Goal: Task Accomplishment & Management: Use online tool/utility

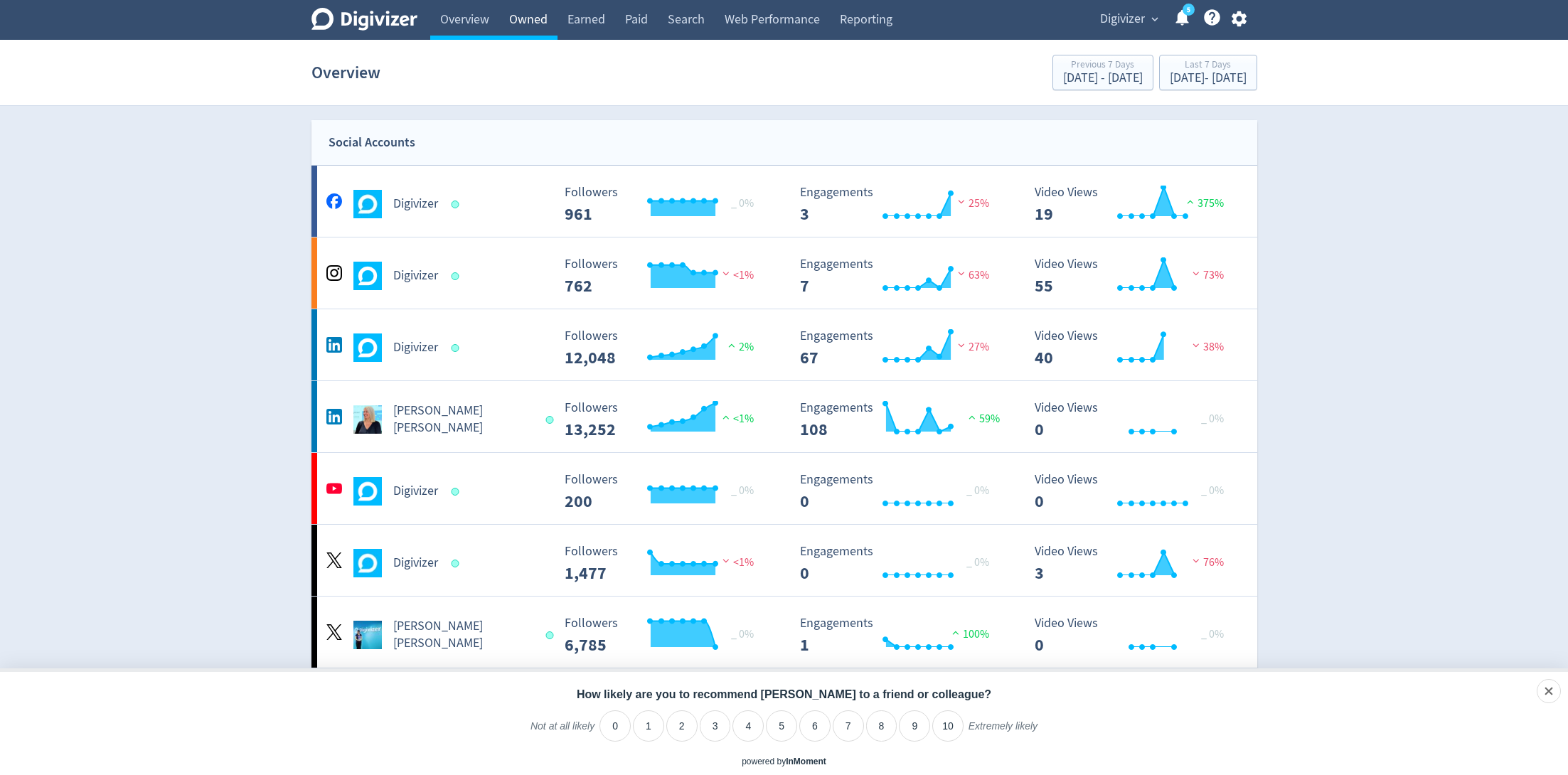
click at [519, 19] on link "Owned" at bounding box center [528, 19] width 58 height 40
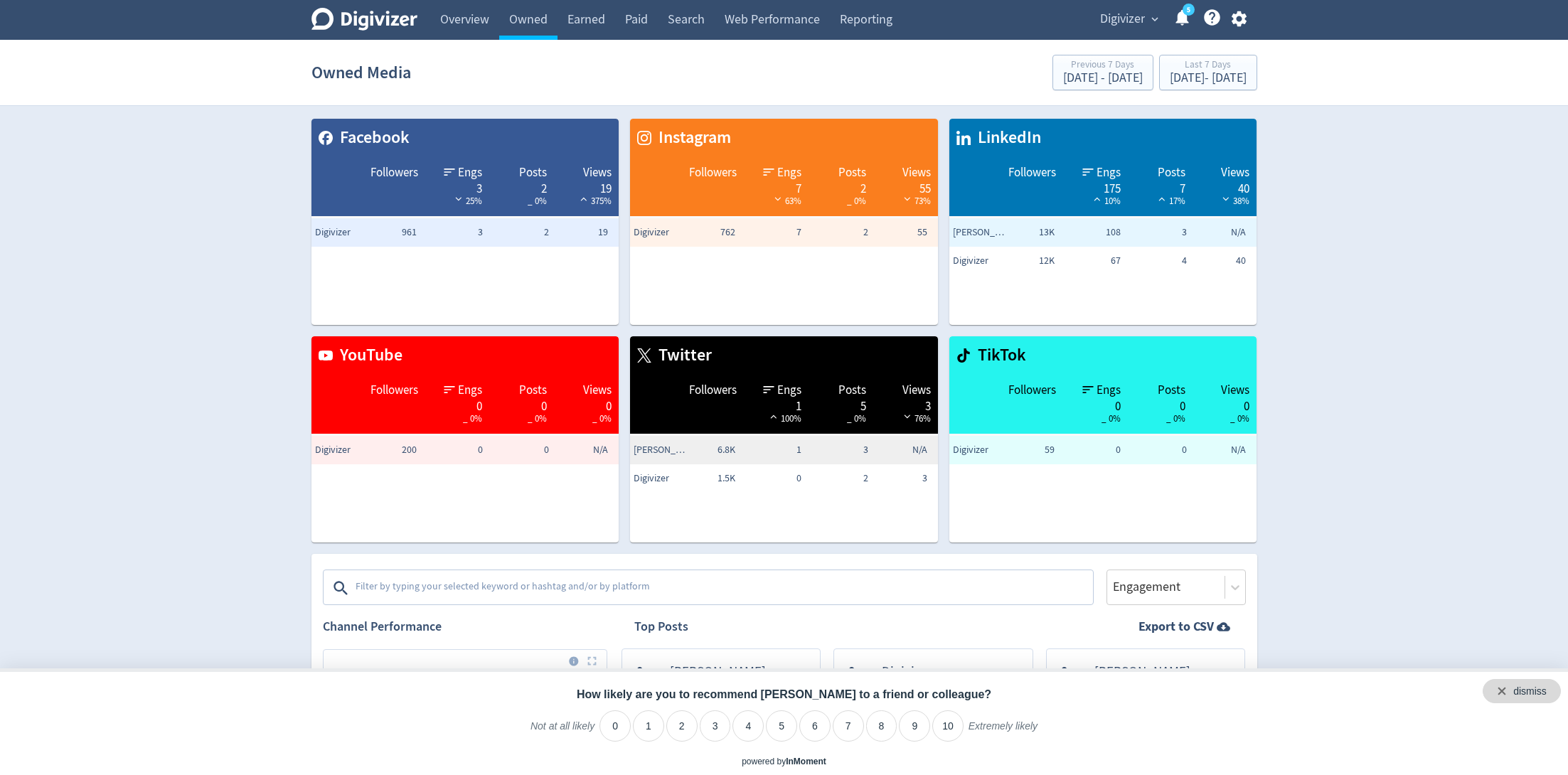
click at [1549, 691] on div "dismiss" at bounding box center [1521, 691] width 78 height 24
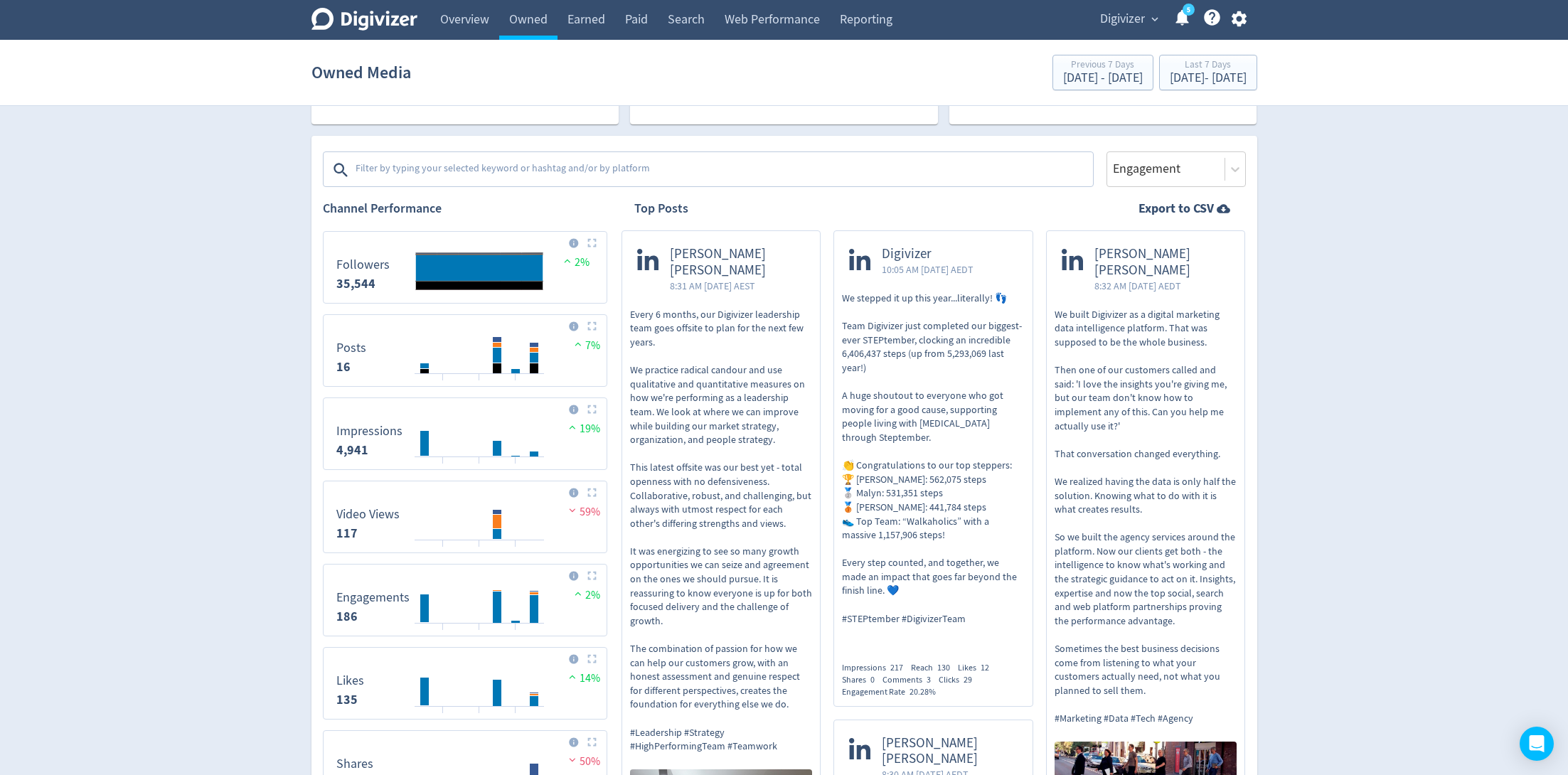
scroll to position [489, 0]
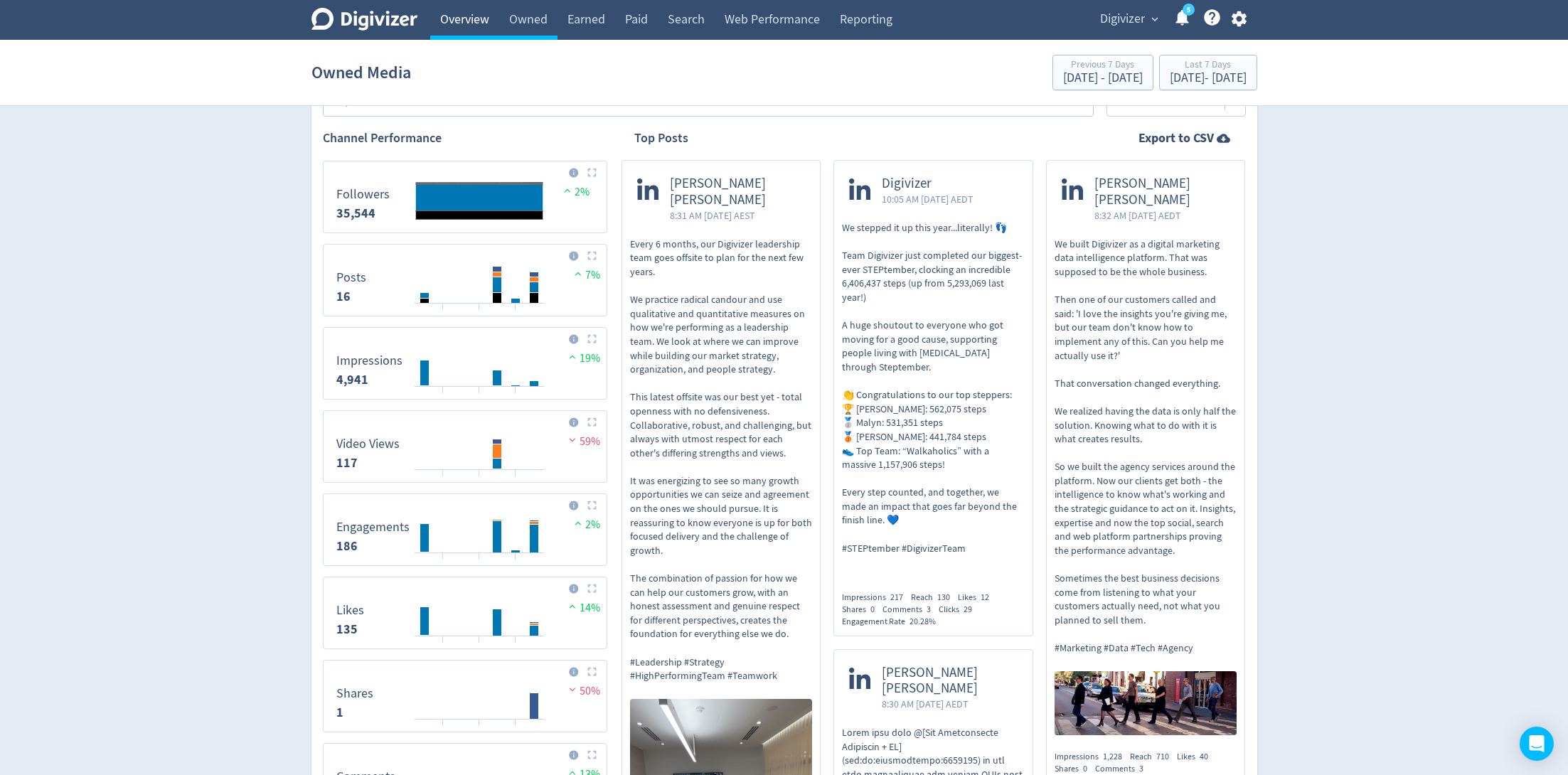
click at [456, 28] on link "Overview" at bounding box center [464, 19] width 69 height 40
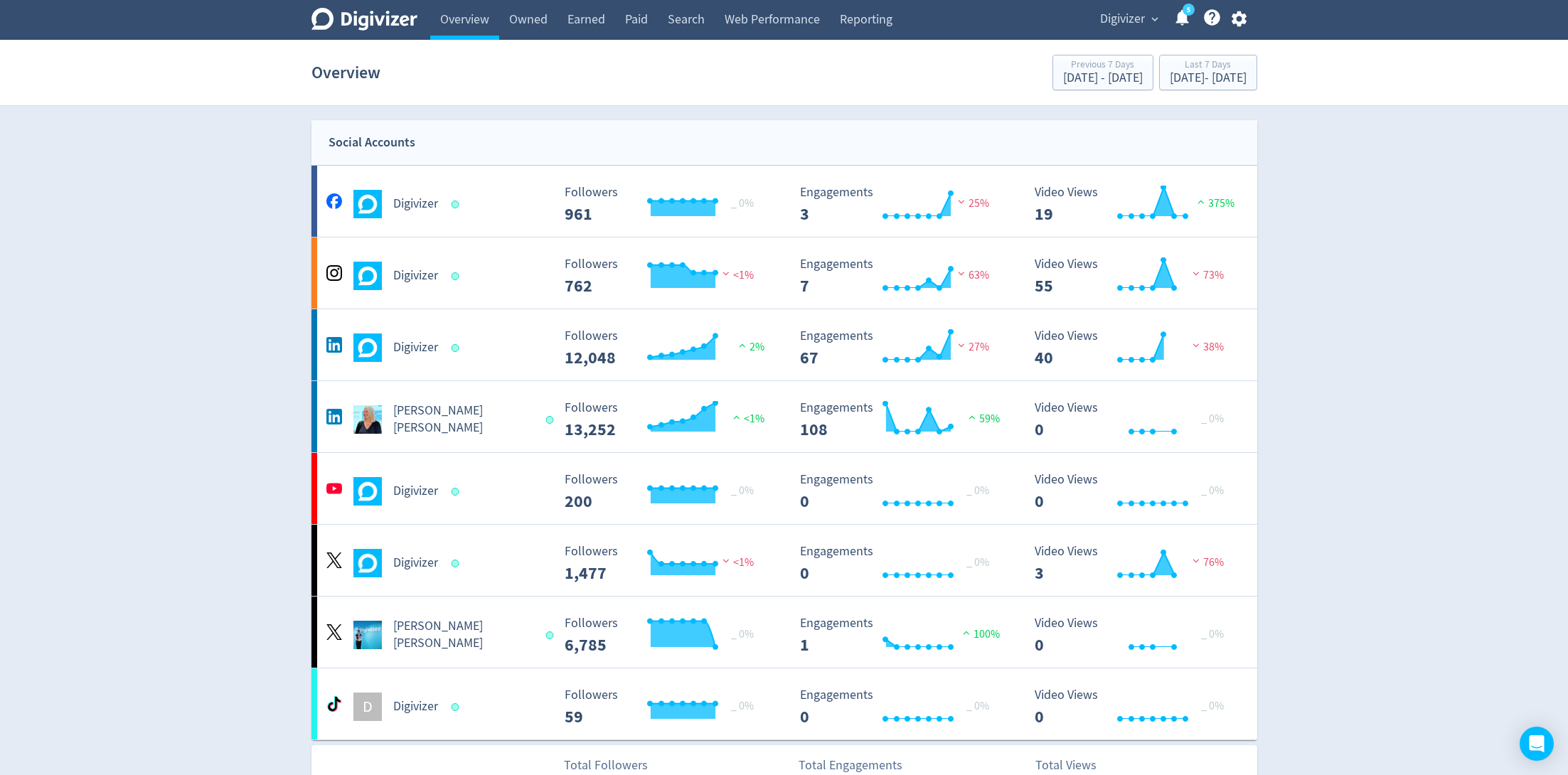
click at [1119, 21] on span "Digivizer" at bounding box center [1121, 19] width 44 height 23
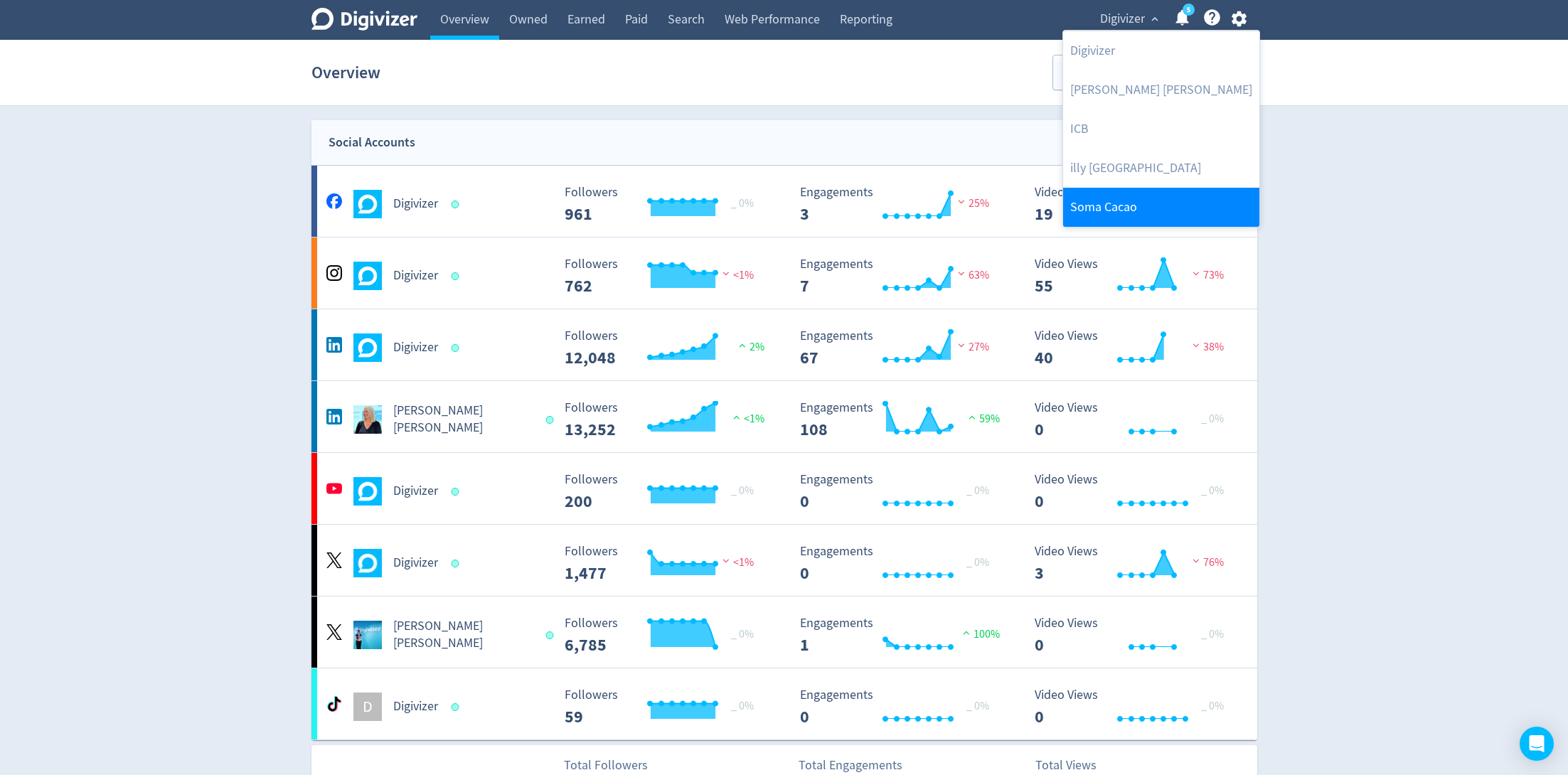
click at [1118, 204] on link "Soma Cacao" at bounding box center [1161, 207] width 196 height 39
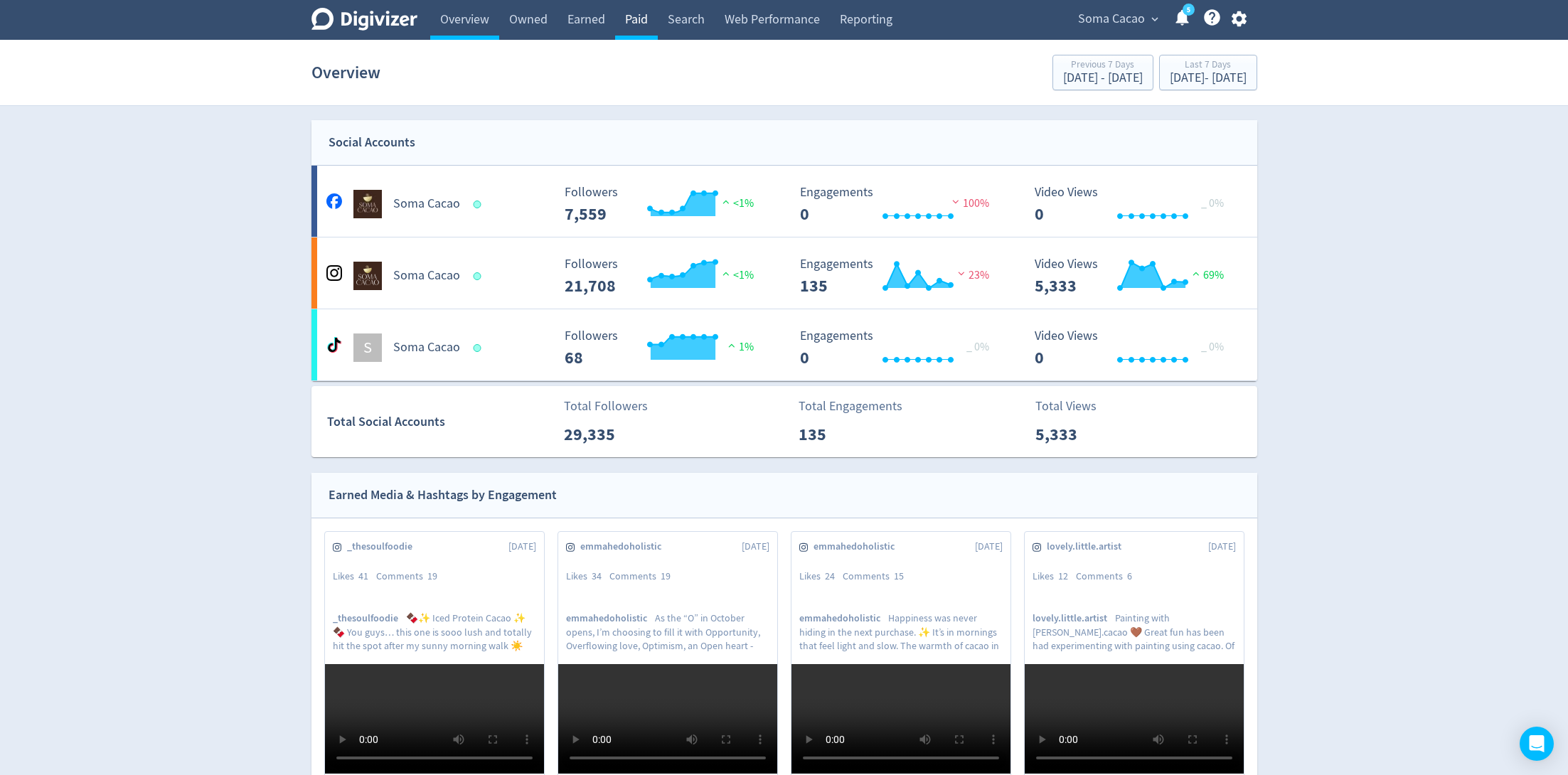
click at [640, 12] on link "Paid" at bounding box center [636, 19] width 43 height 40
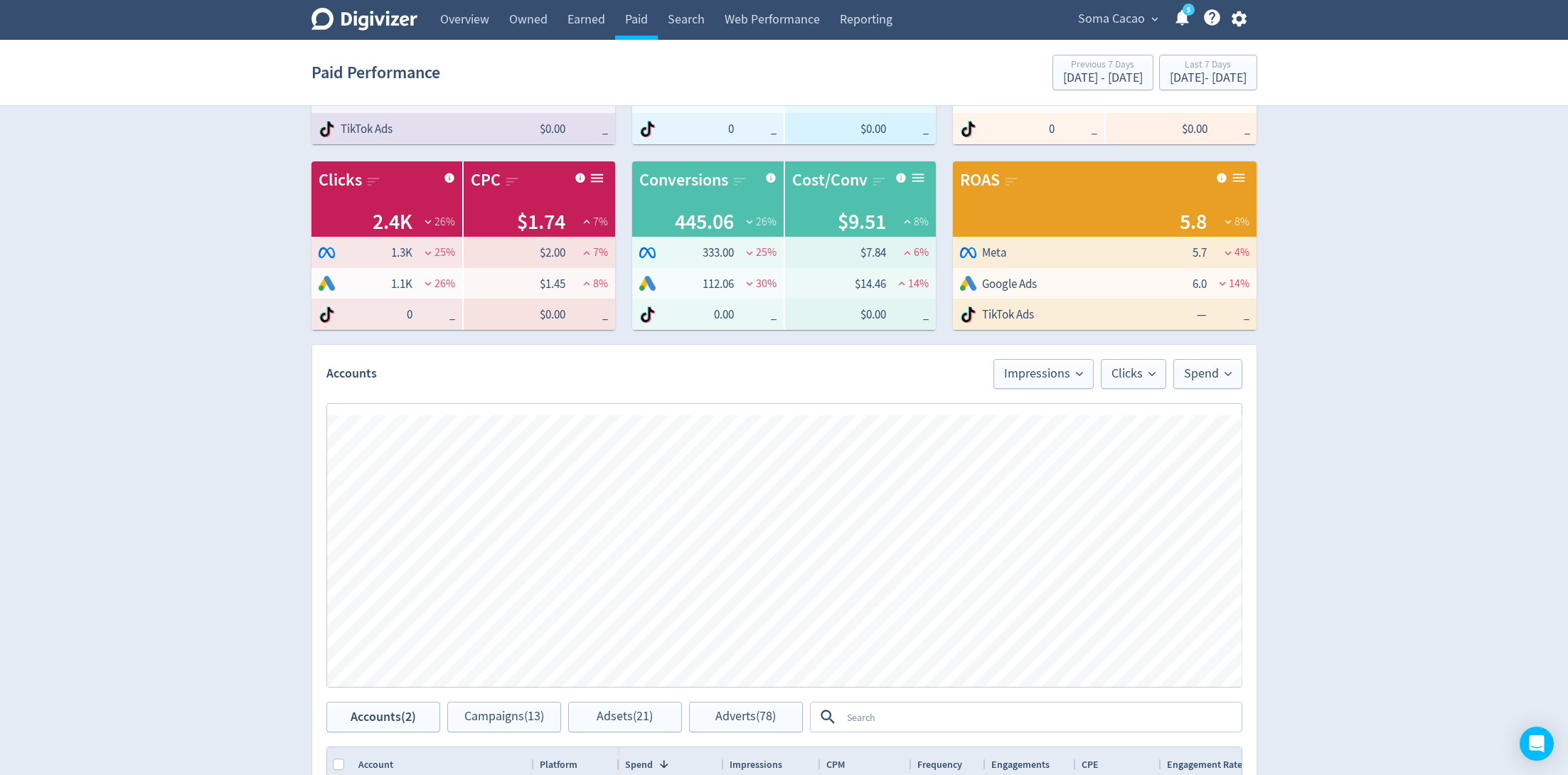
scroll to position [398, 0]
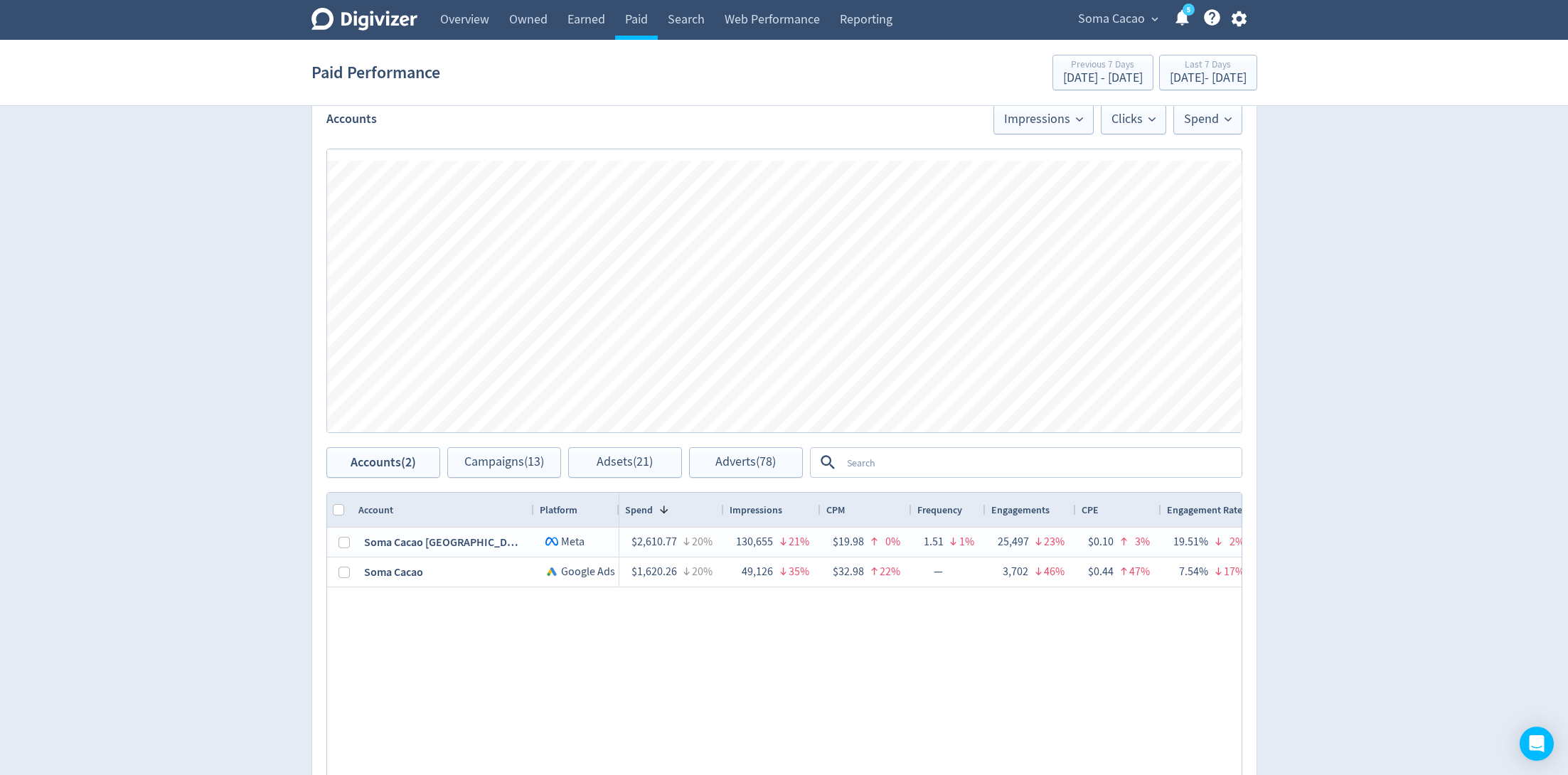
click at [745, 476] on div "Accounts Impressions Clicks Spend Spend Clicks Impressions Press Space or Enter…" at bounding box center [784, 497] width 945 height 816
click at [636, 472] on button "Adsets (21)" at bounding box center [625, 462] width 114 height 30
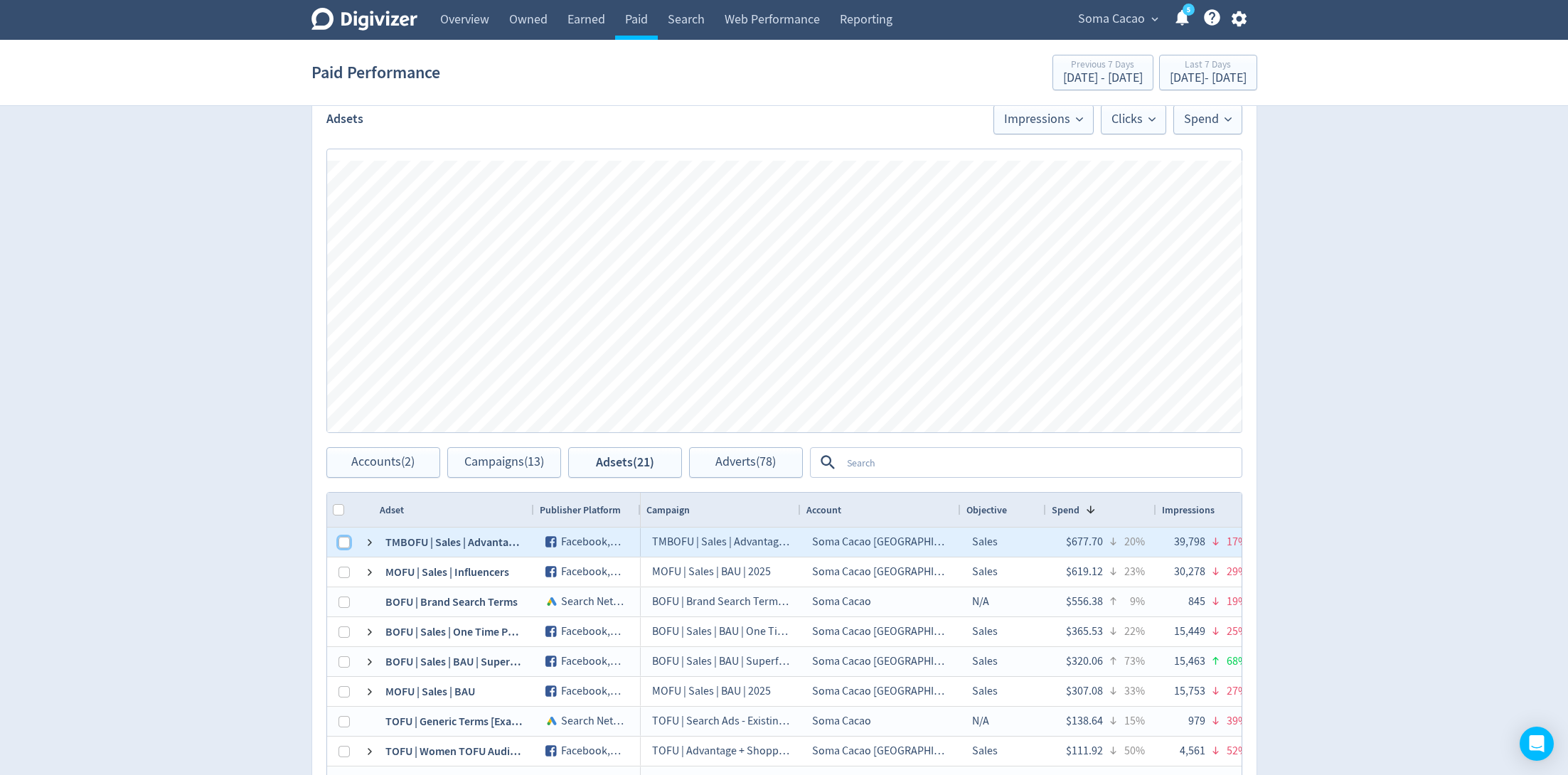
click at [344, 538] on input "Press Space to toggle row selection (unchecked)" at bounding box center [344, 543] width 12 height 12
checkbox input "true"
checkbox input "false"
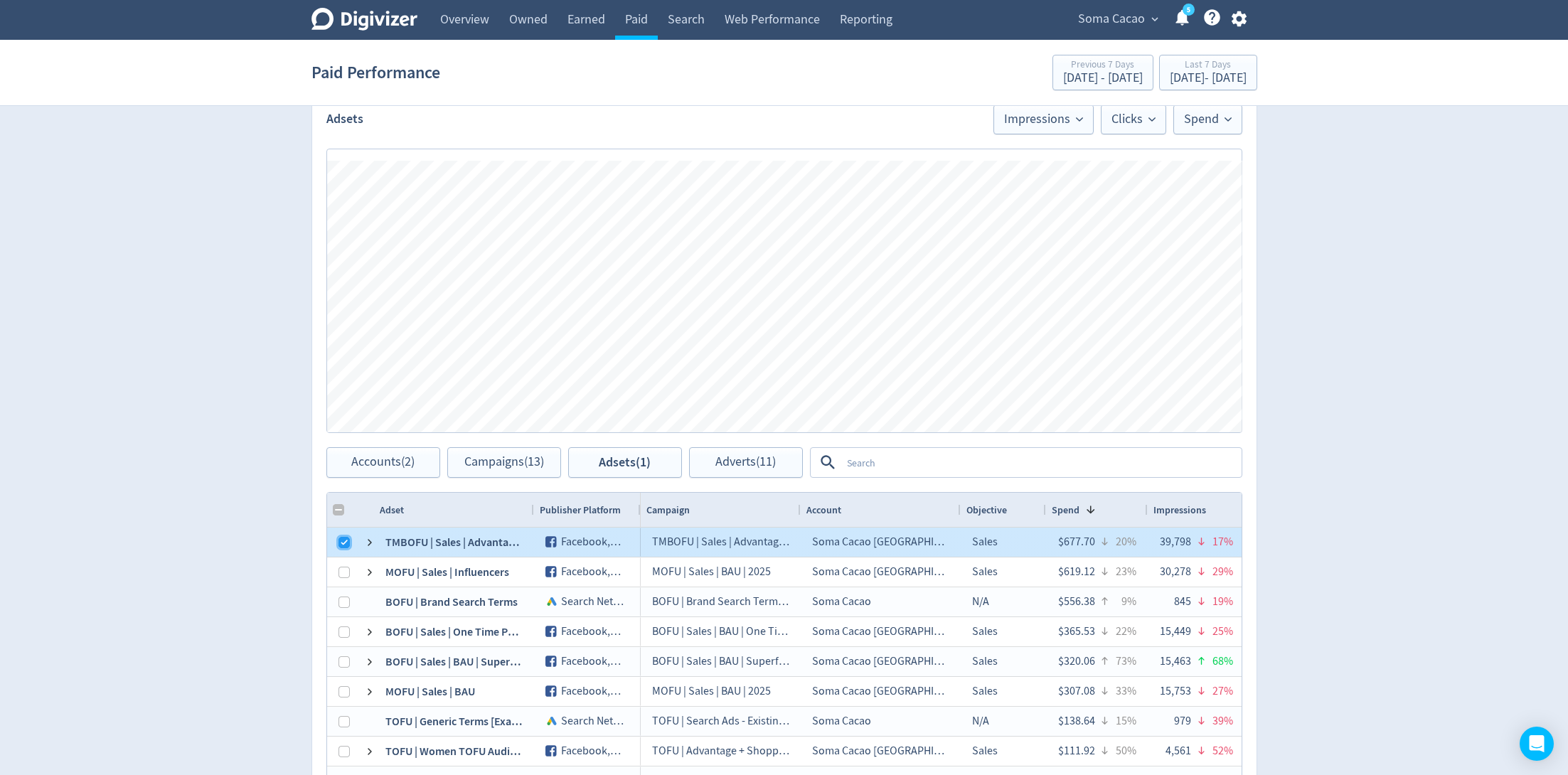
click at [344, 538] on input "Press Space to toggle row selection (checked)" at bounding box center [344, 543] width 12 height 12
checkbox input "false"
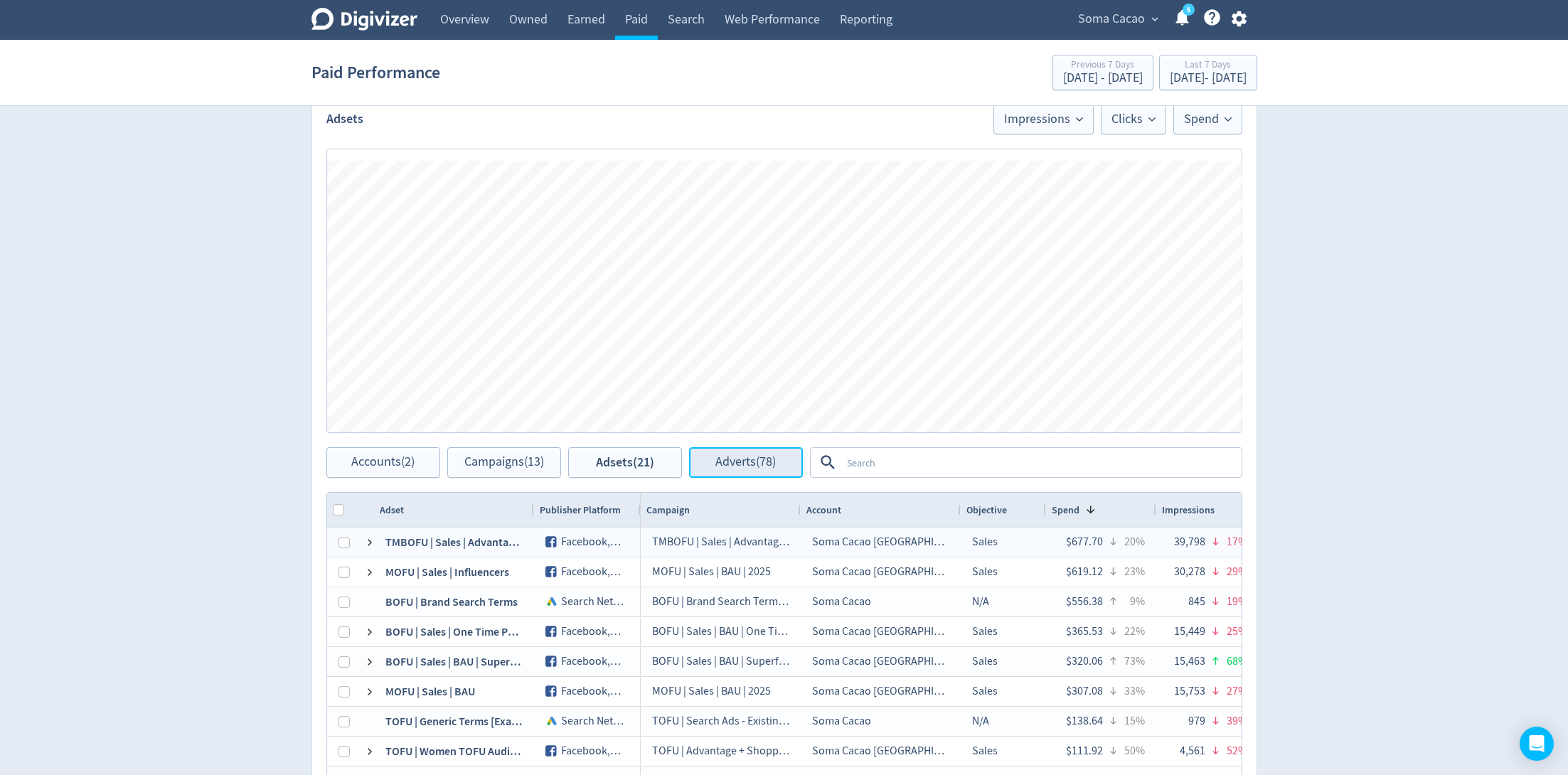
click at [735, 448] on button "Adverts (78)" at bounding box center [746, 462] width 114 height 30
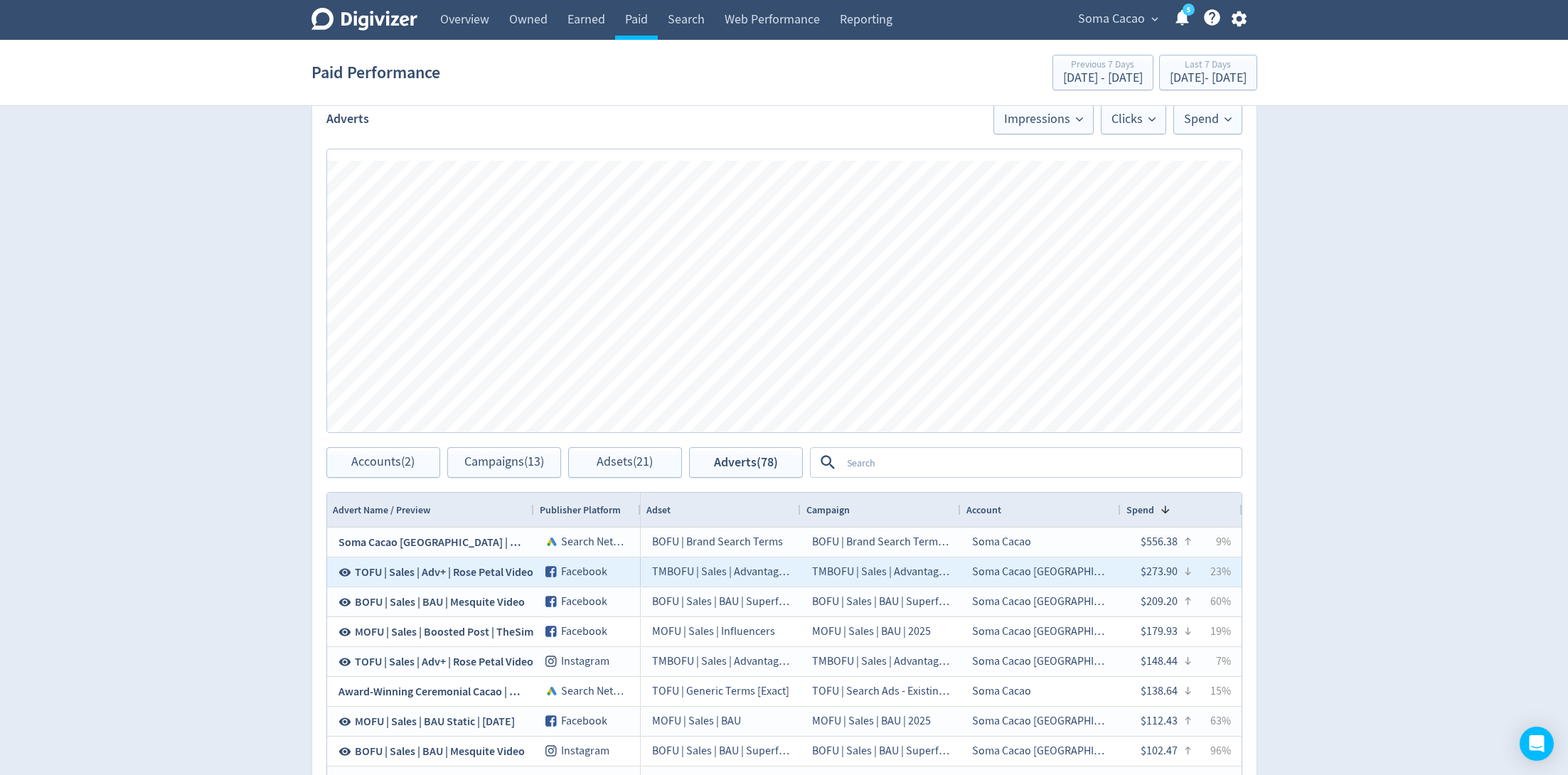
click at [345, 575] on icon at bounding box center [344, 572] width 12 height 12
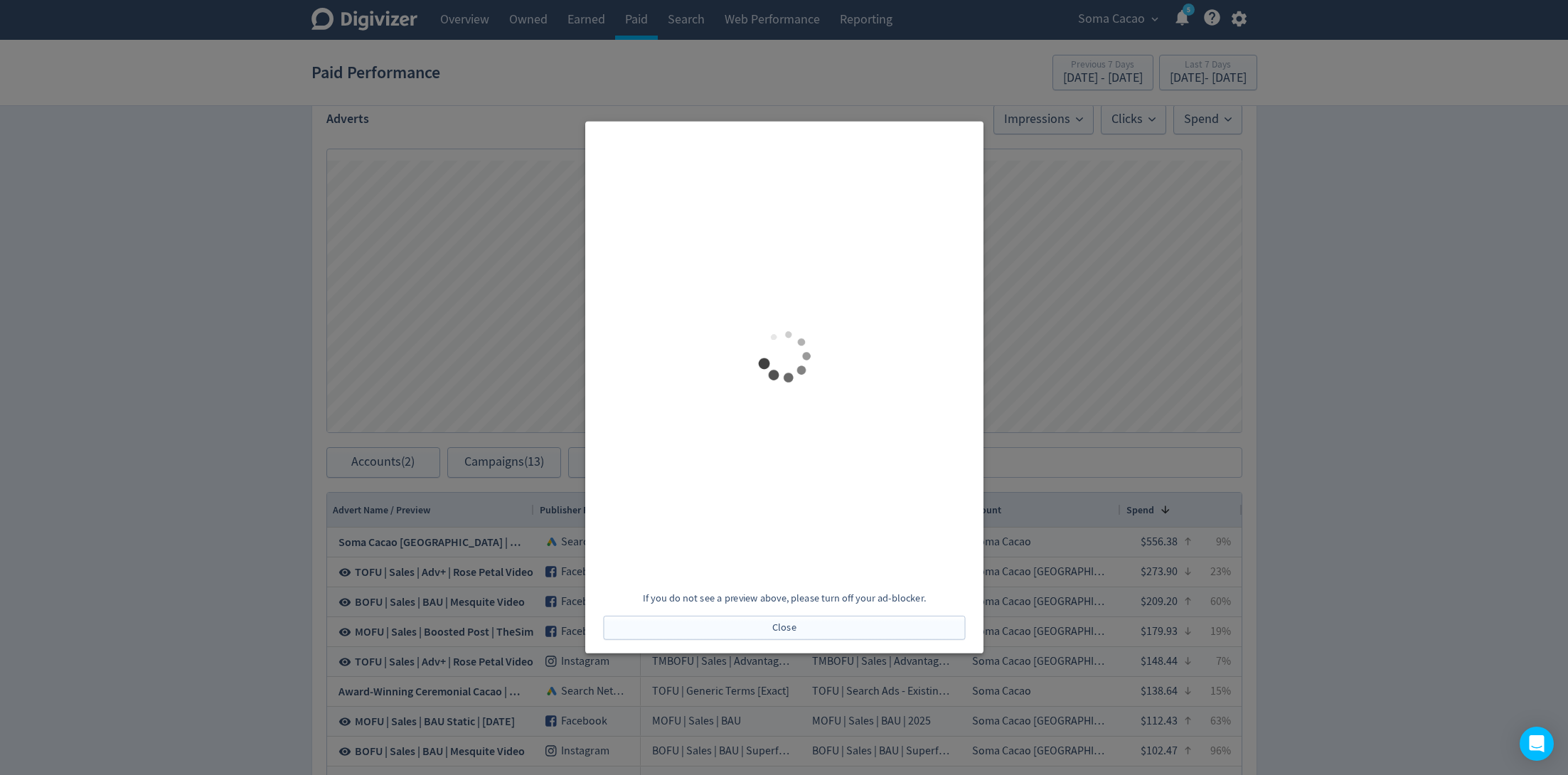
click at [1032, 124] on div at bounding box center [784, 388] width 1568 height 775
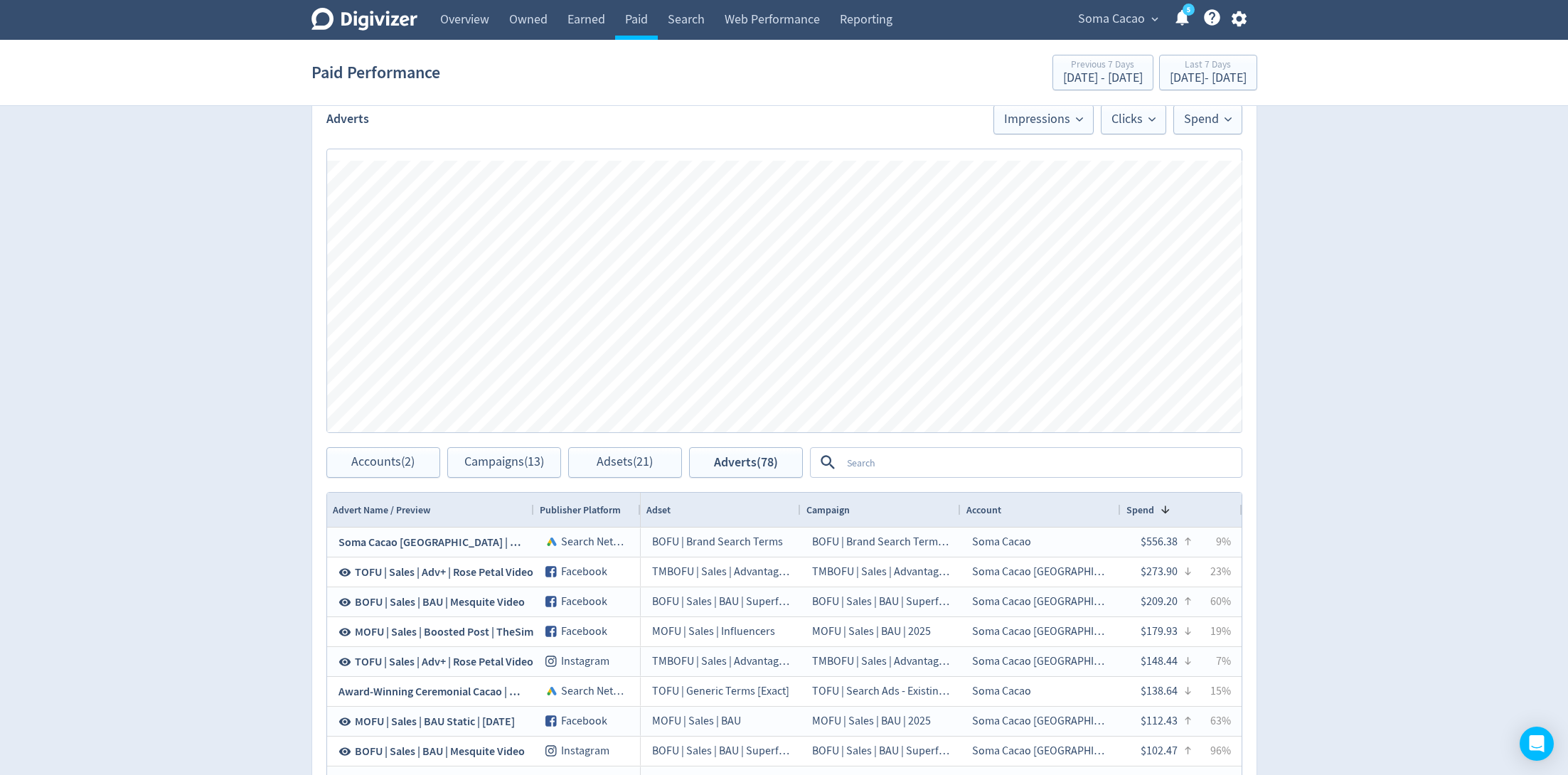
click at [902, 466] on textarea at bounding box center [1040, 463] width 399 height 27
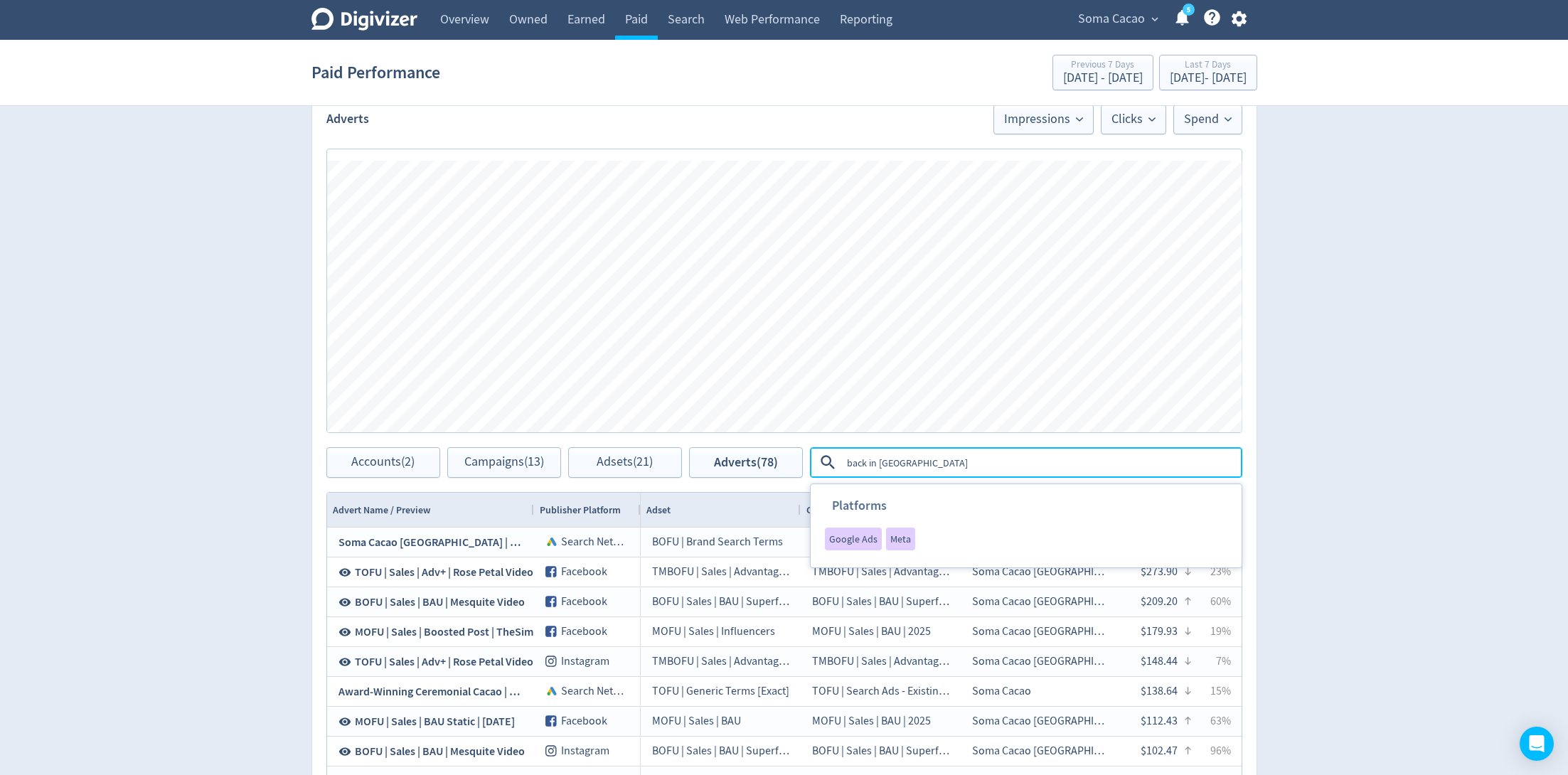
type textarea "back in stock"
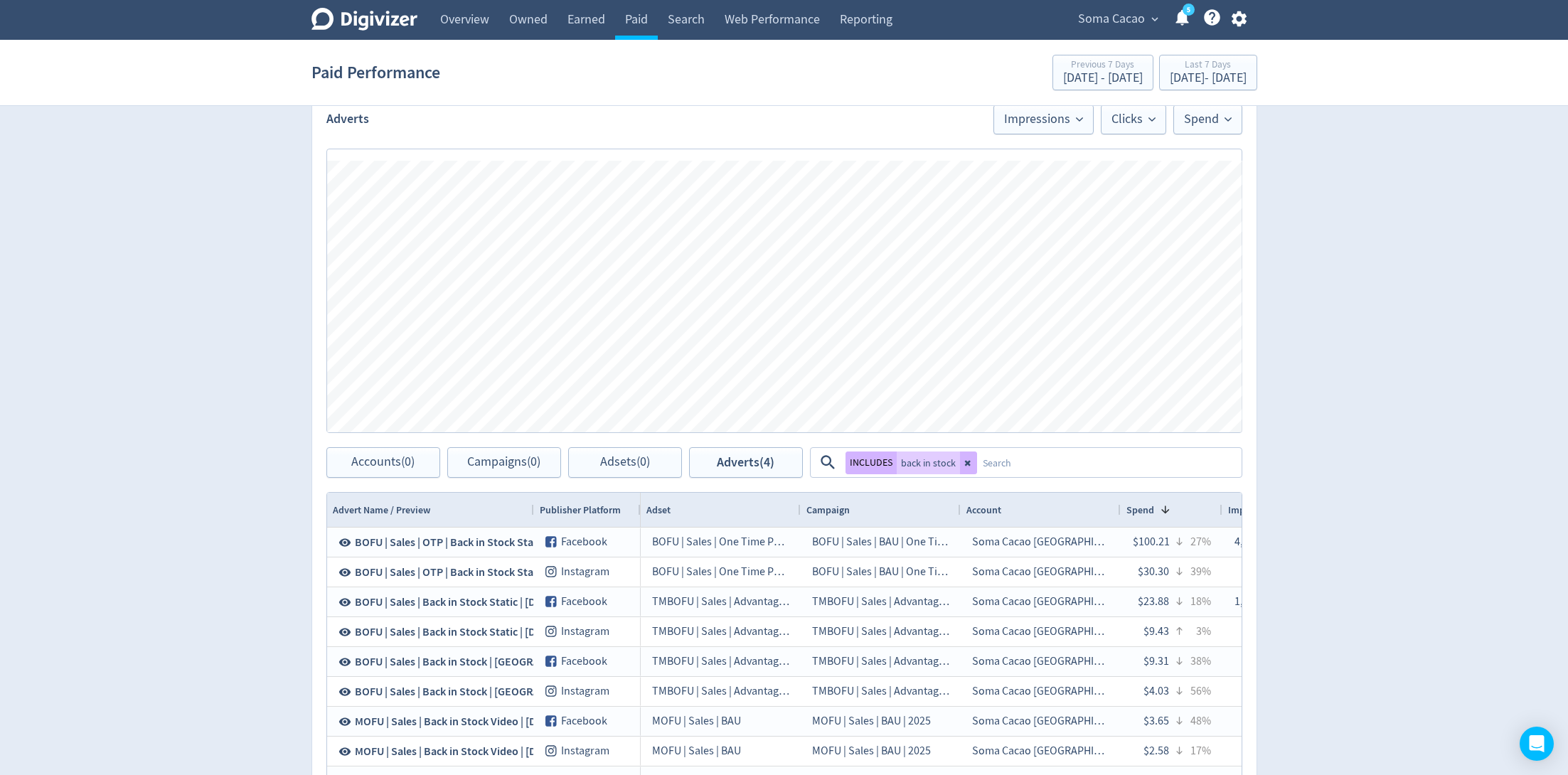
scroll to position [469, 0]
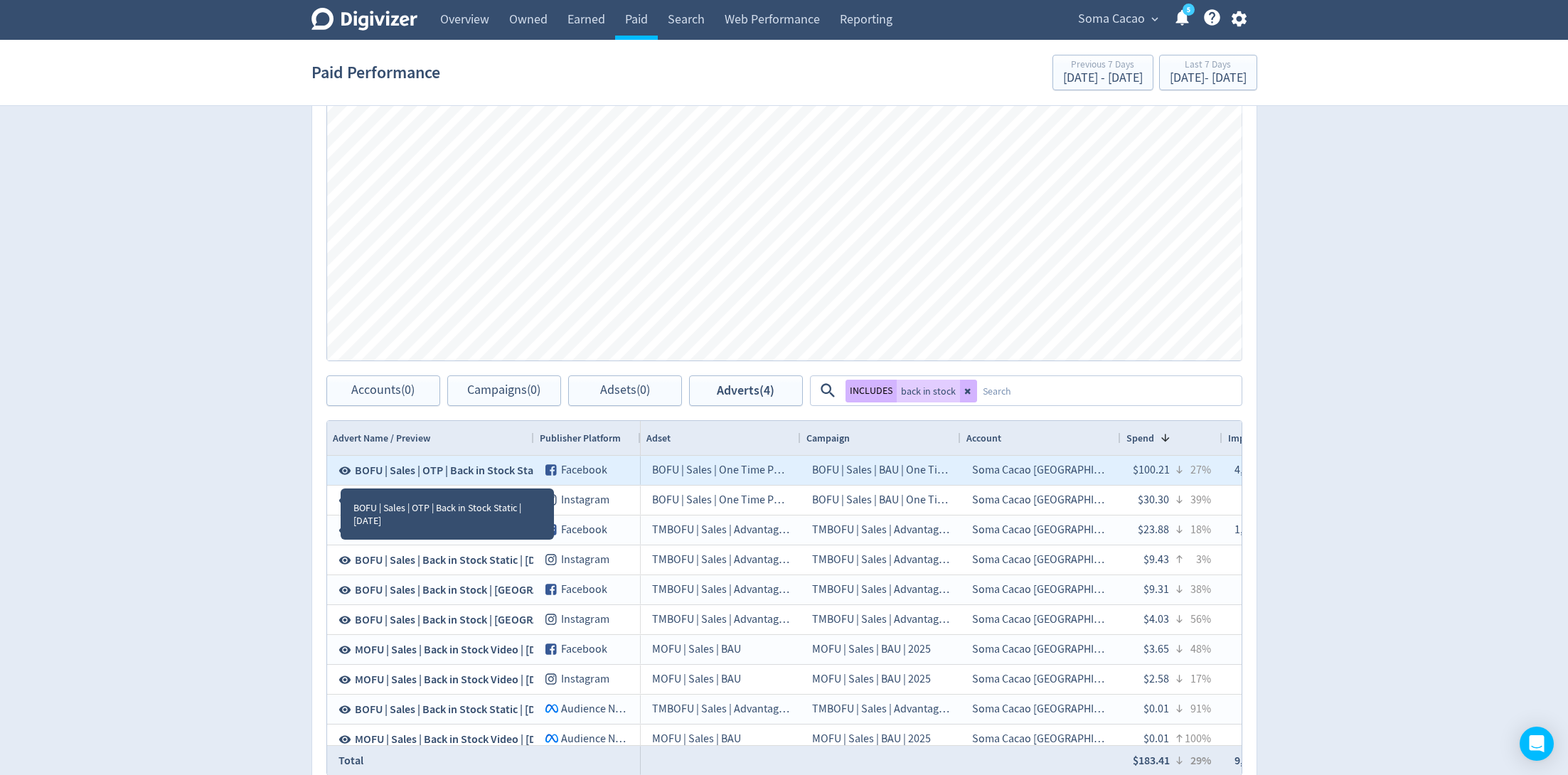
click at [341, 472] on icon at bounding box center [344, 471] width 12 height 12
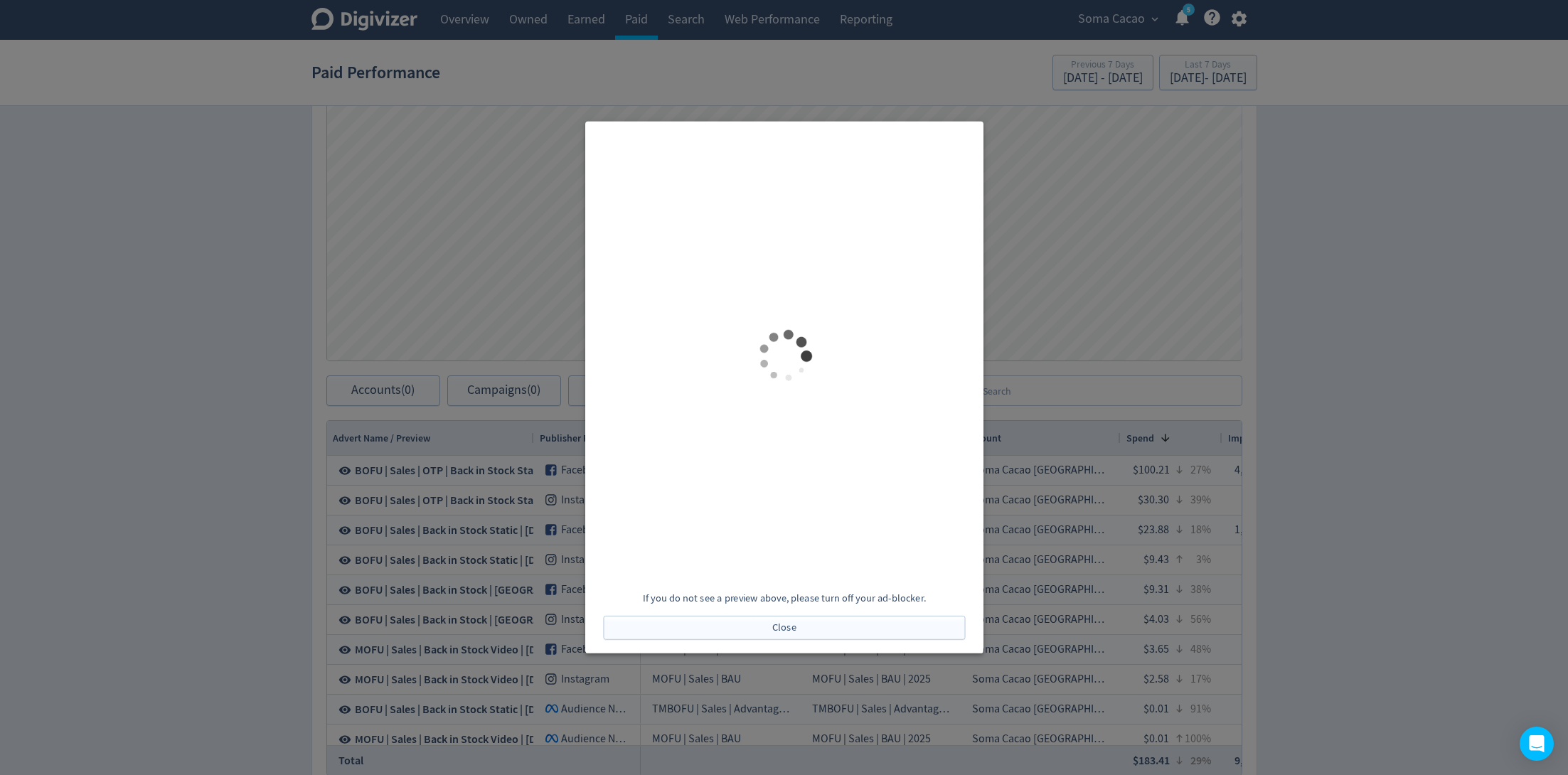
scroll to position [0, 0]
click at [1206, 533] on div at bounding box center [784, 388] width 1568 height 775
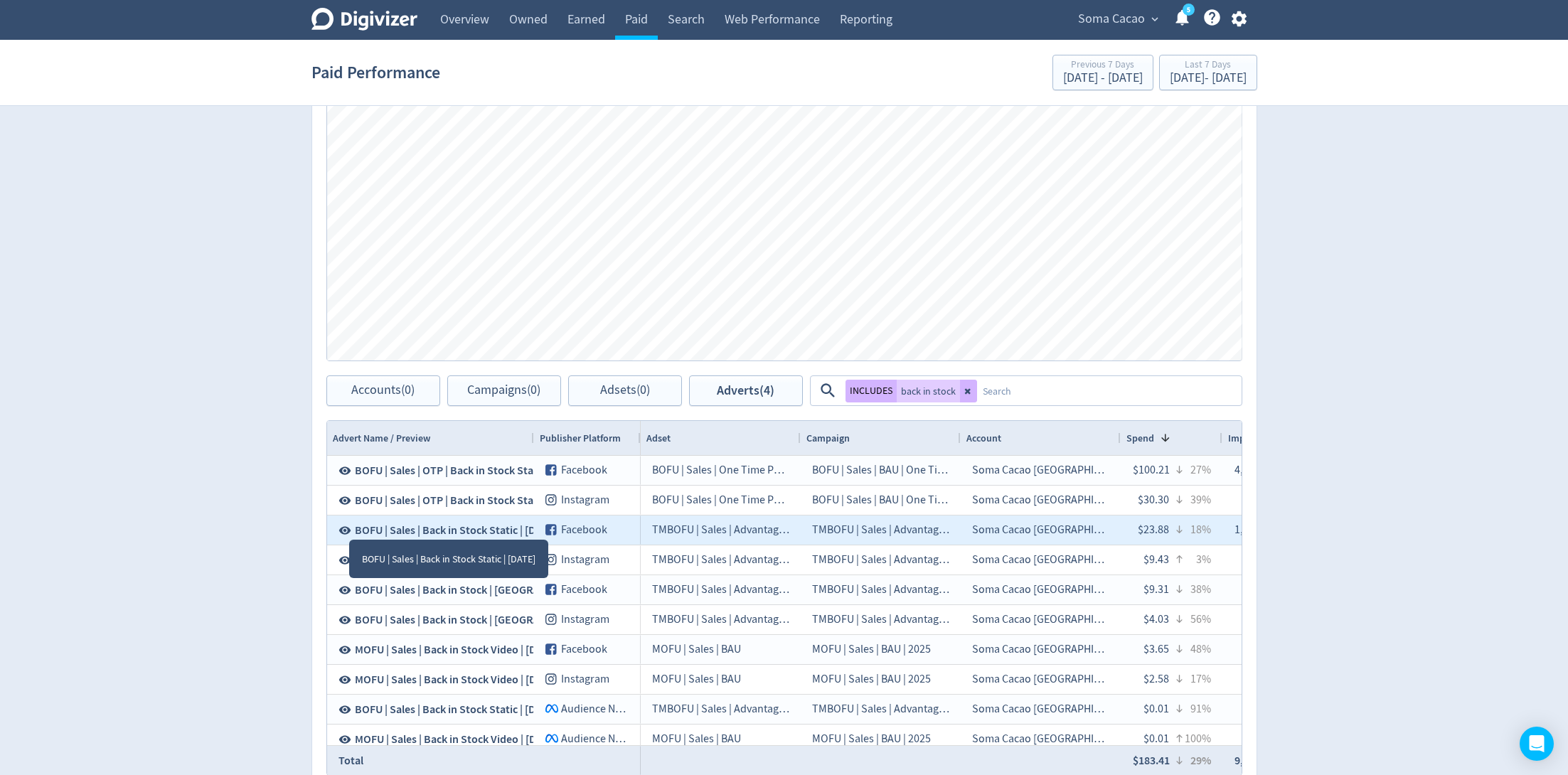
click at [335, 529] on div "BOFU | Sales | Back in Stock Static | [DATE]" at bounding box center [431, 529] width 207 height 29
click at [341, 529] on icon at bounding box center [344, 530] width 12 height 8
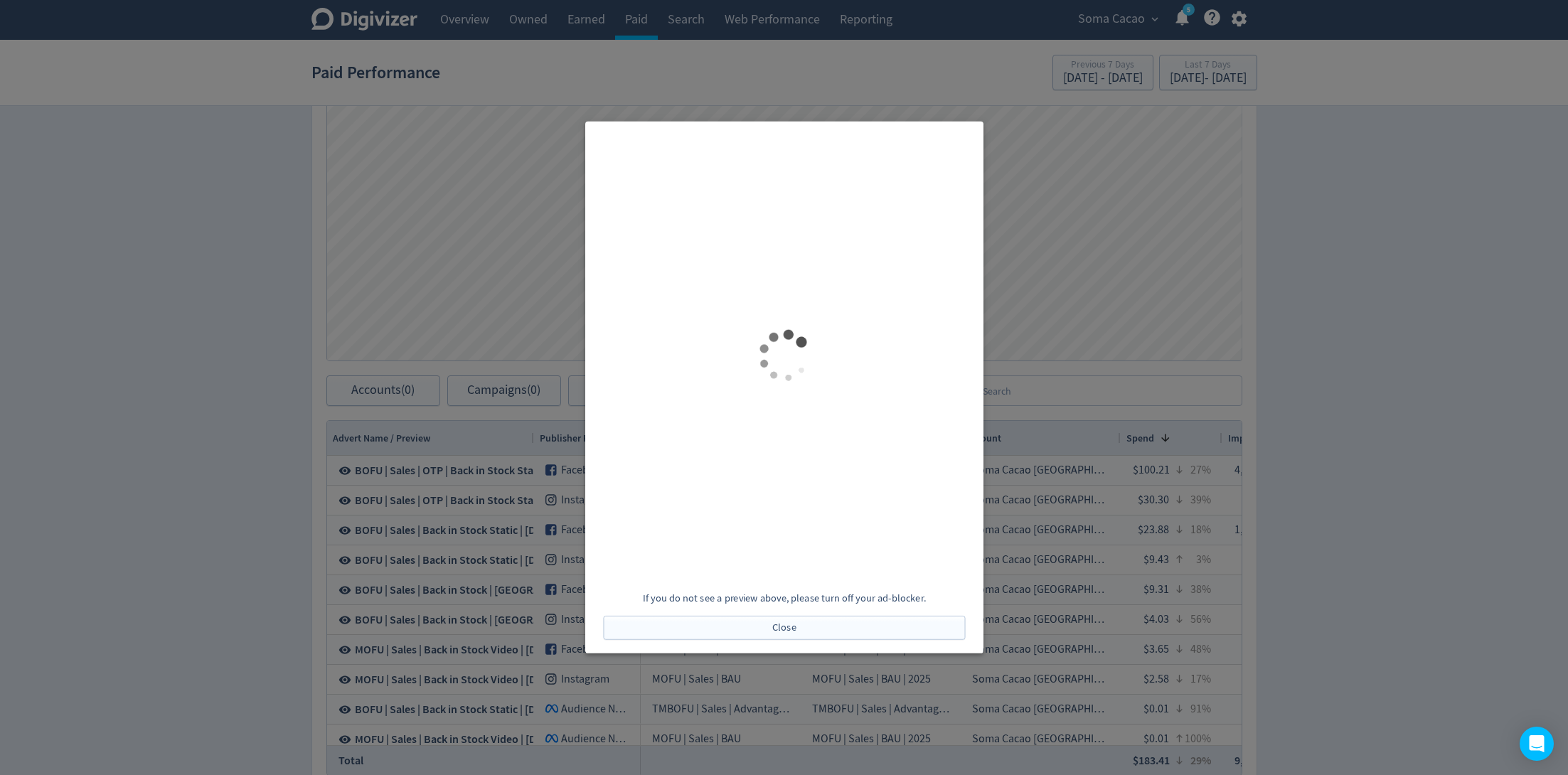
click at [460, 440] on div at bounding box center [784, 388] width 1568 height 775
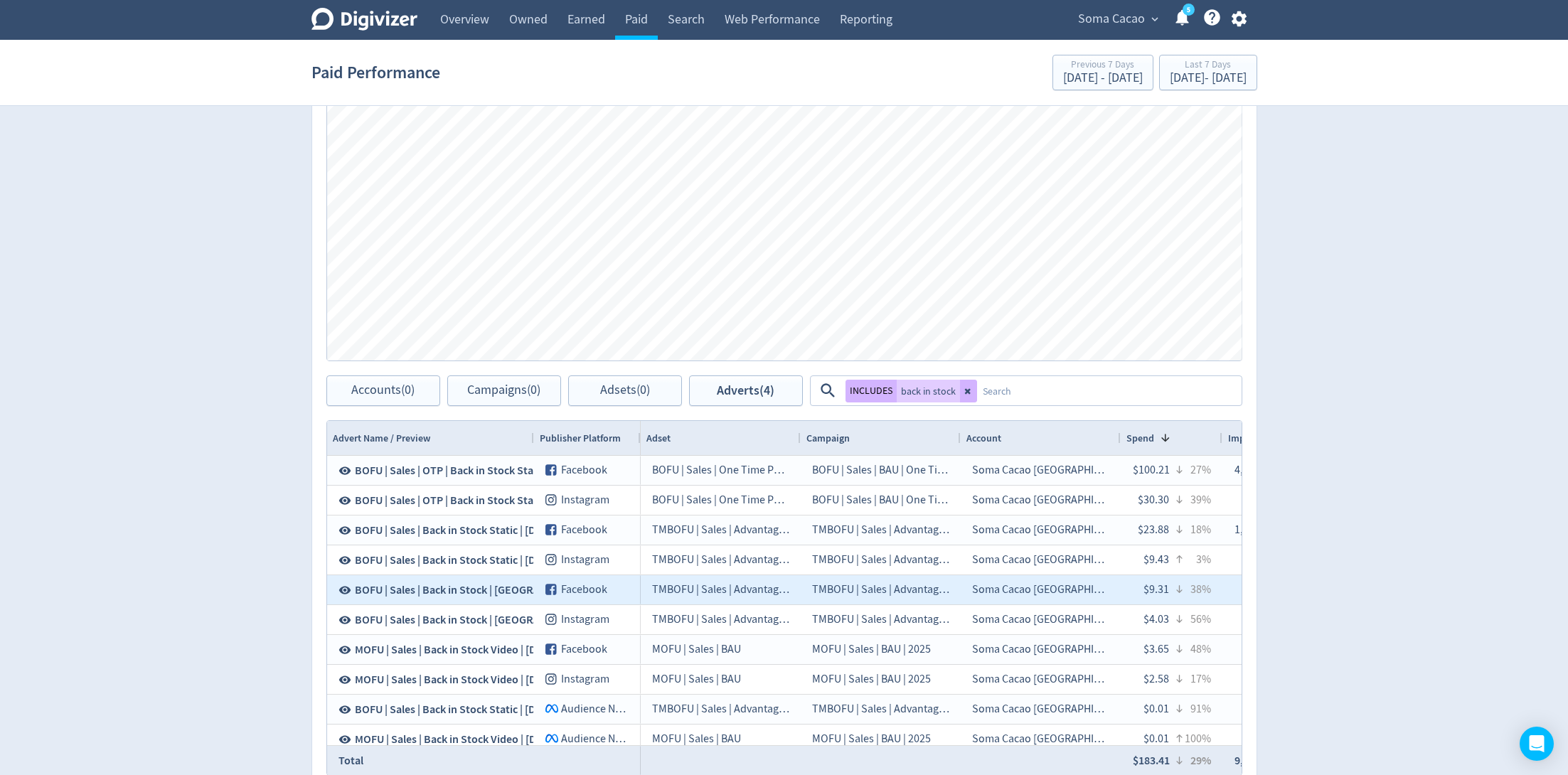
scroll to position [3, 0]
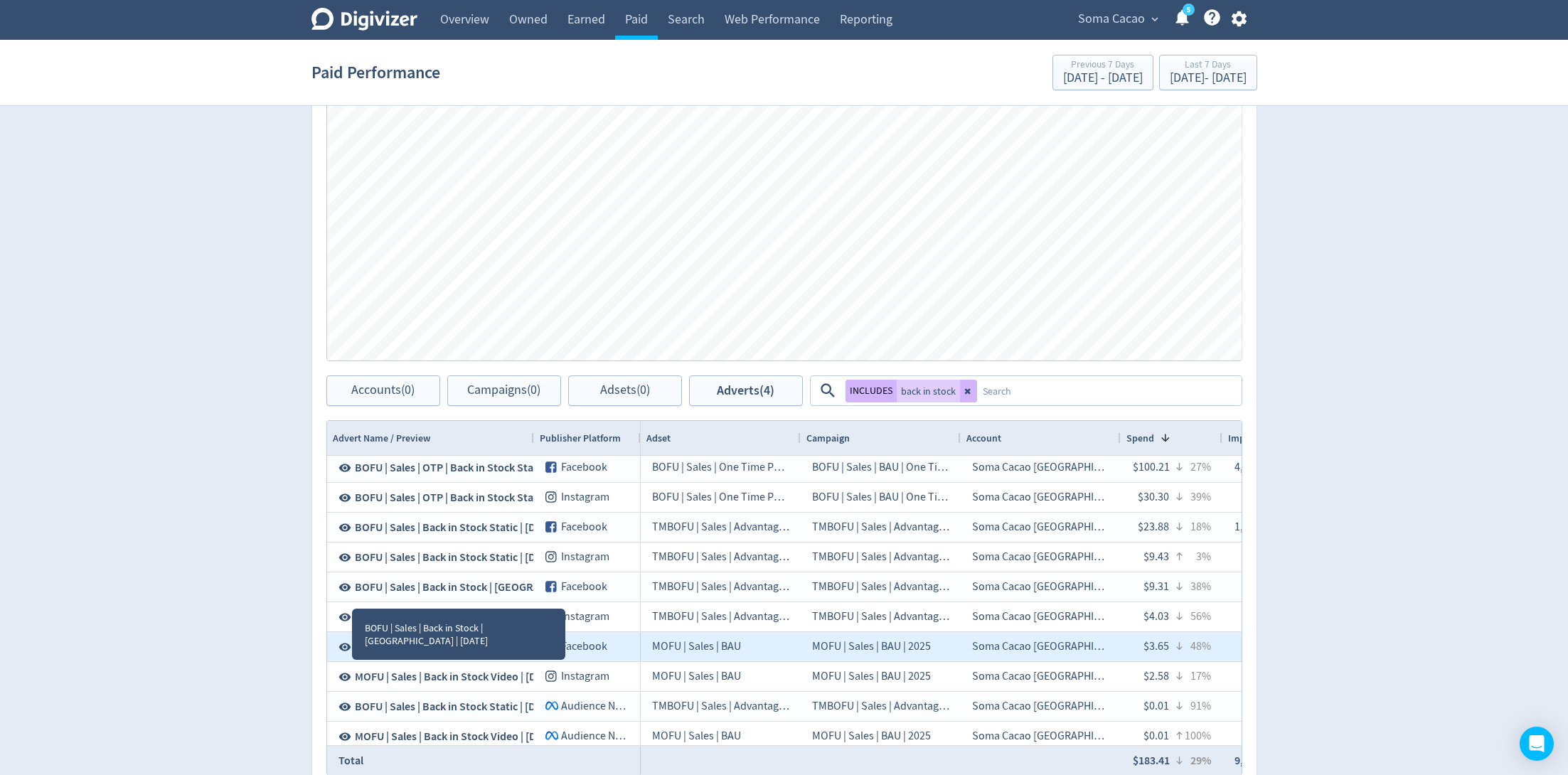
click at [343, 642] on icon at bounding box center [344, 647] width 12 height 12
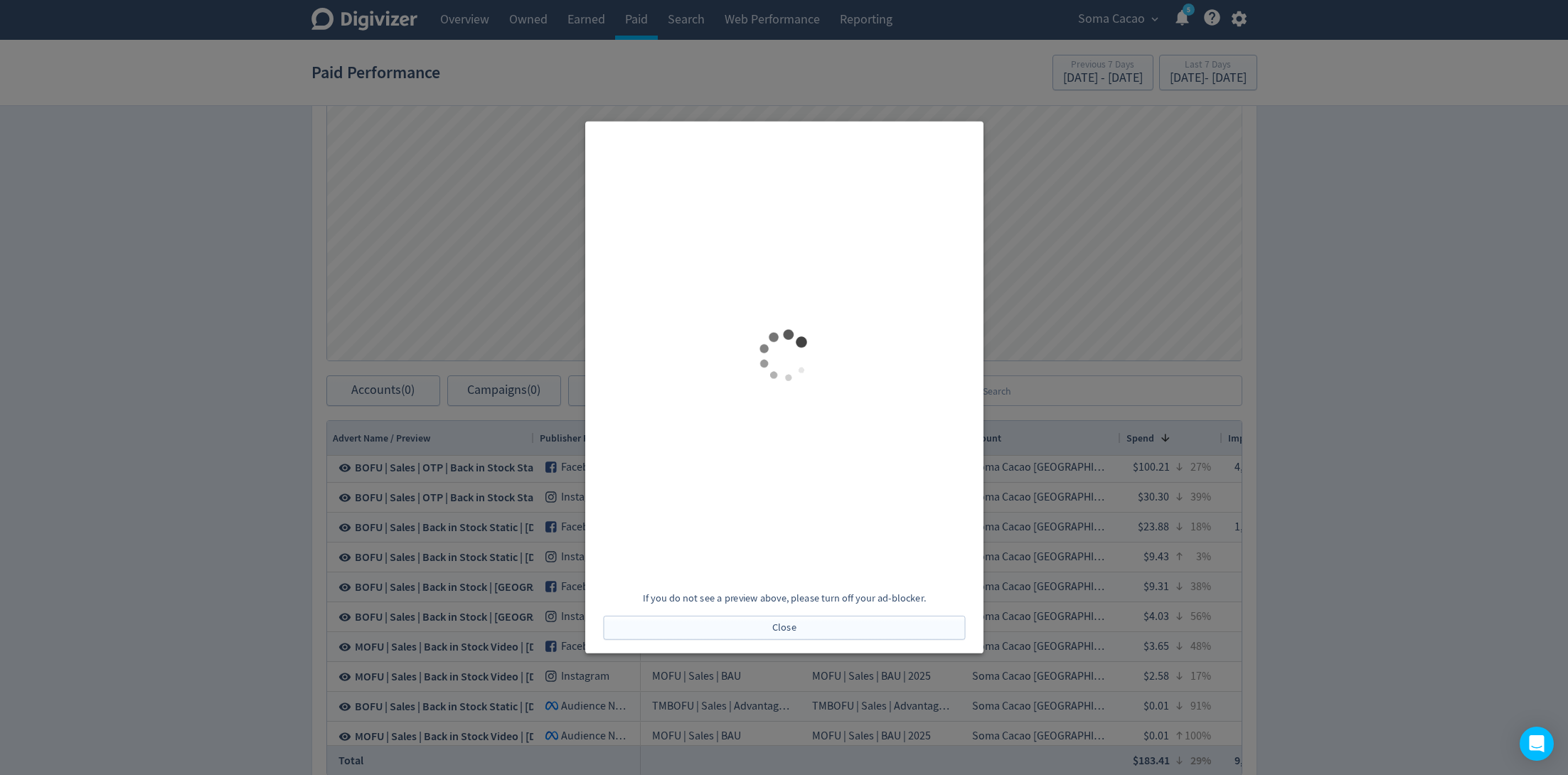
scroll to position [0, 0]
click at [278, 441] on div at bounding box center [784, 388] width 1568 height 775
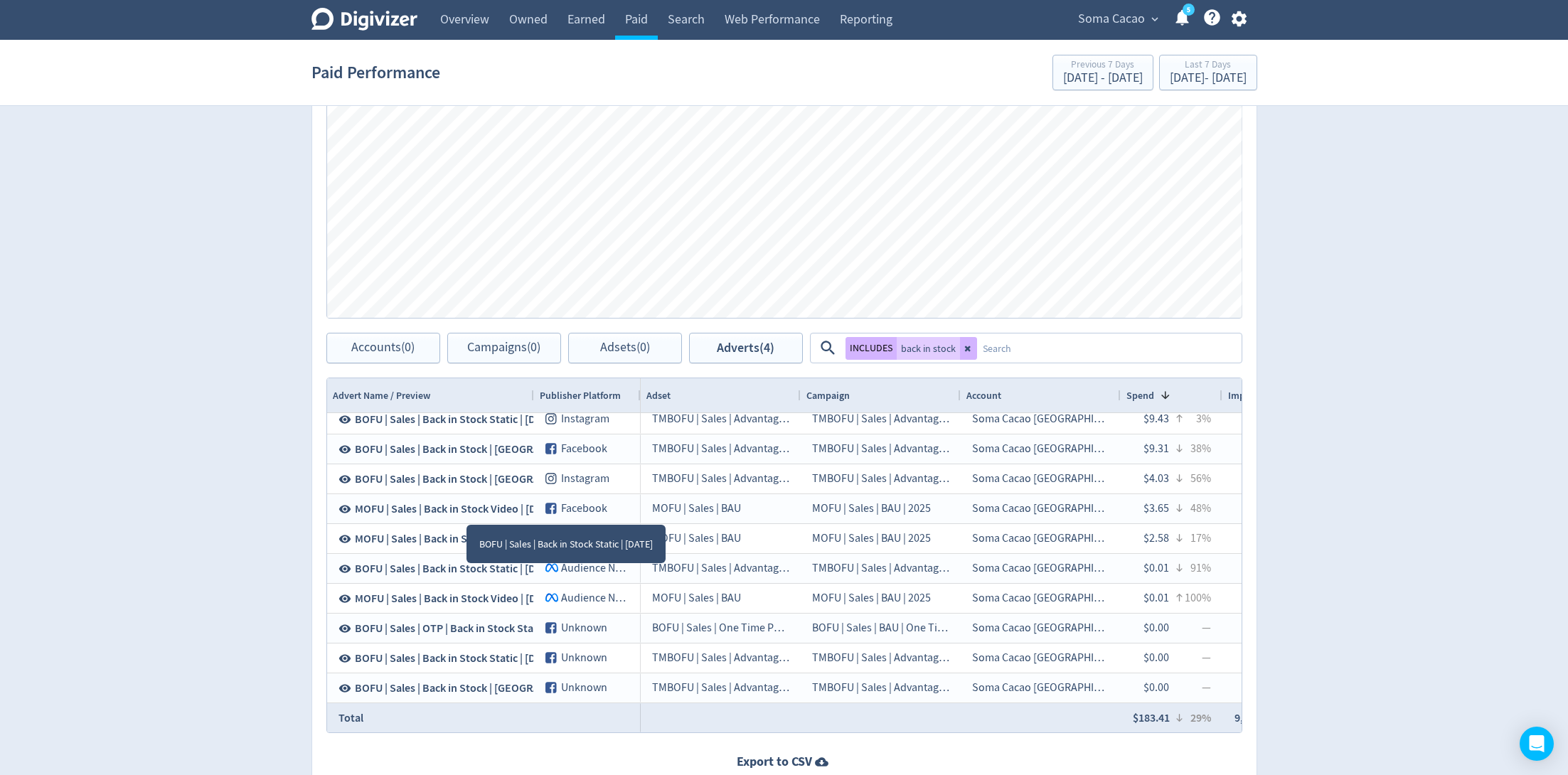
scroll to position [518, 0]
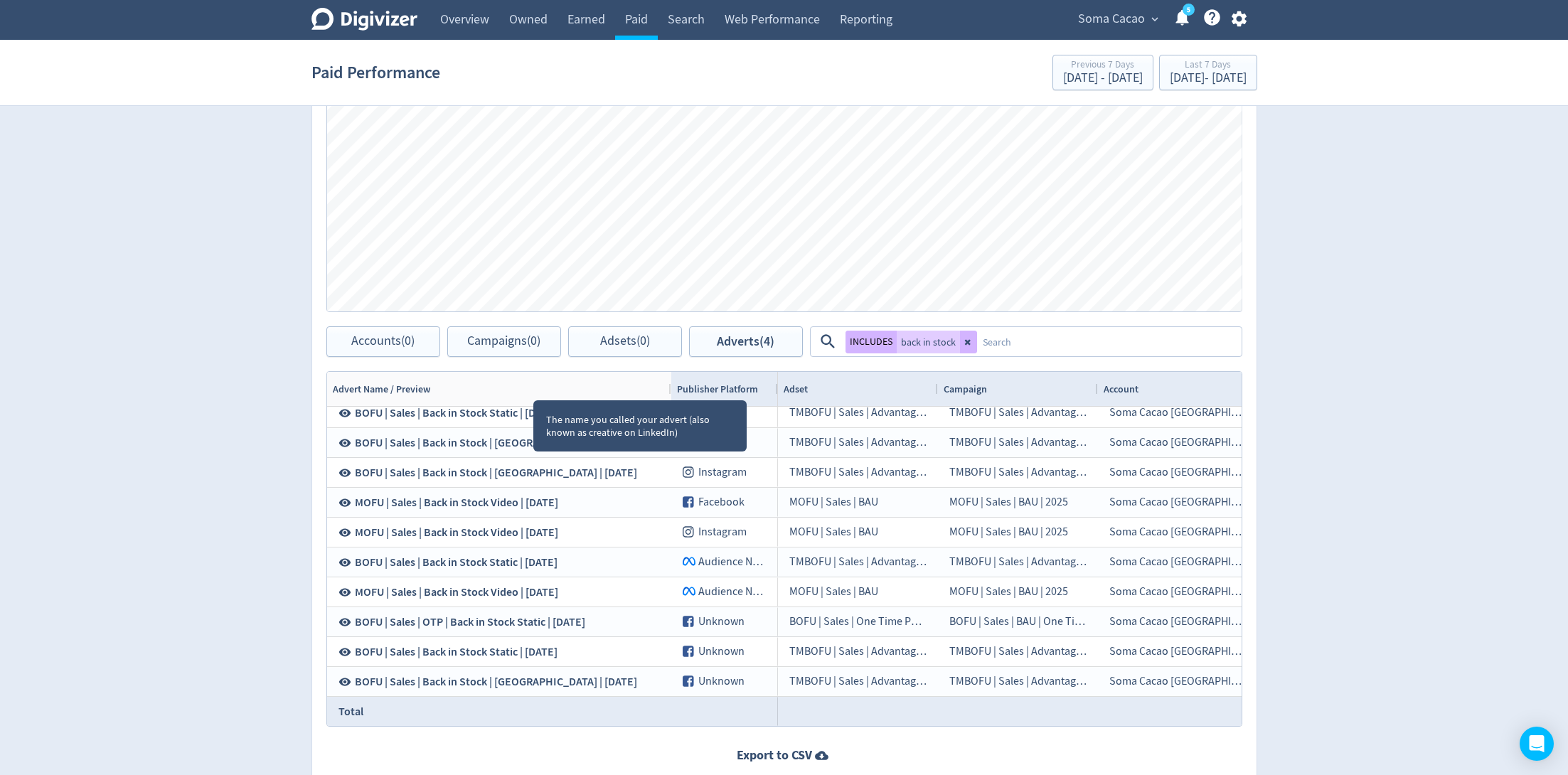
drag, startPoint x: 531, startPoint y: 386, endPoint x: 669, endPoint y: 405, distance: 139.3
click at [669, 405] on div "Drag here to set row groups Drag here to set column labels Advert Name / Previe…" at bounding box center [784, 549] width 916 height 356
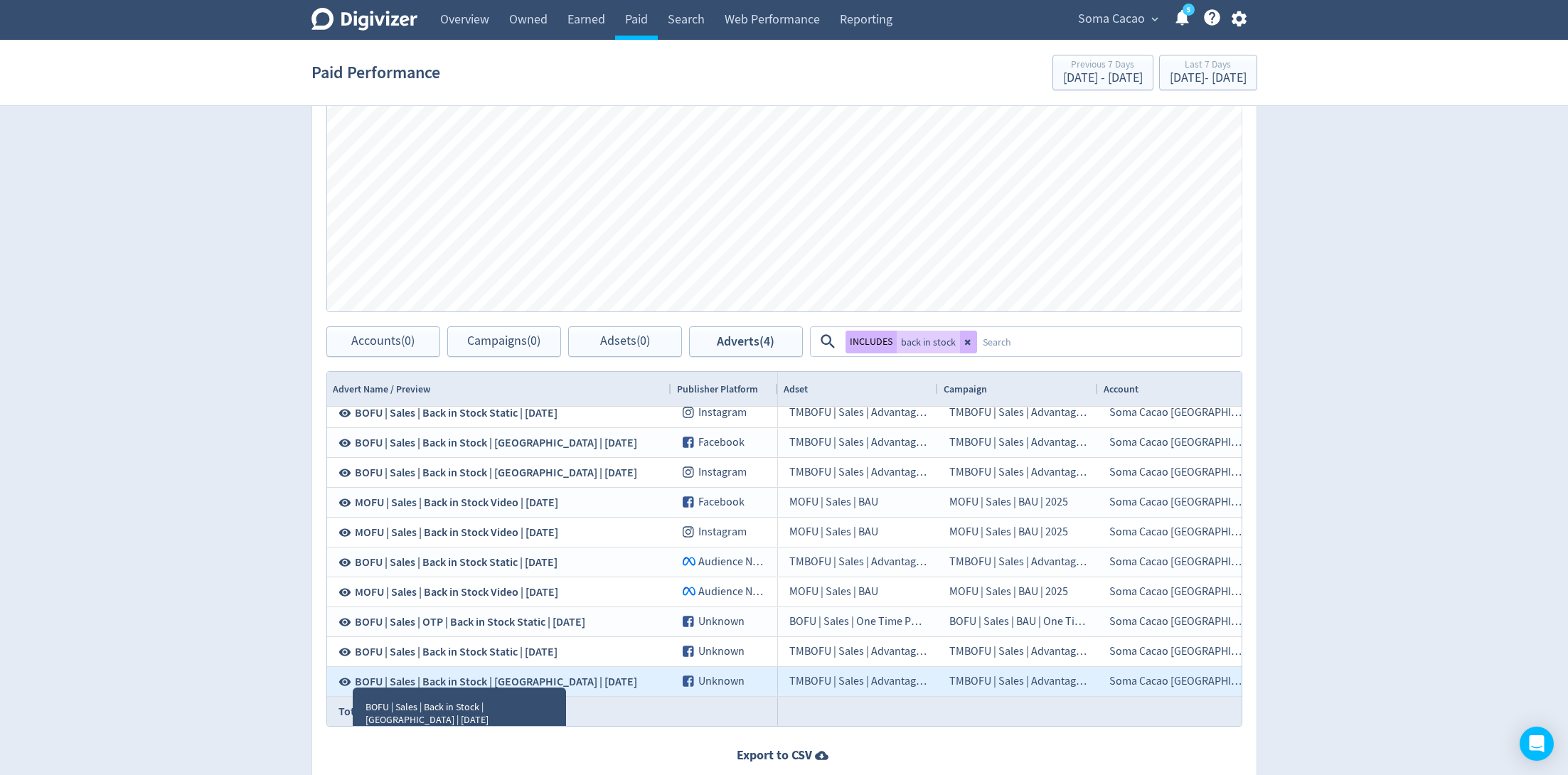
click at [344, 678] on icon at bounding box center [344, 682] width 12 height 8
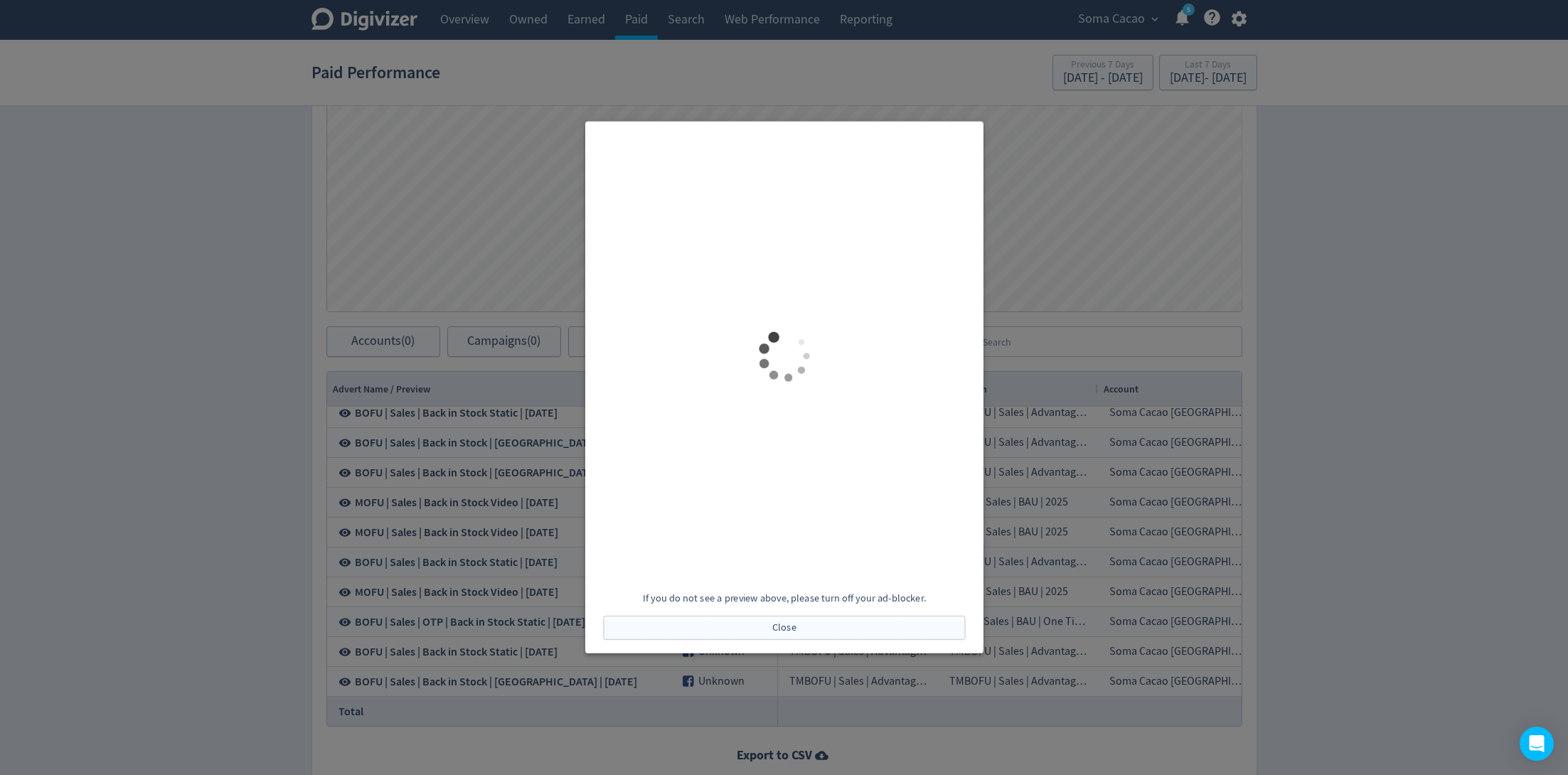
scroll to position [0, 0]
